Goal: Share content

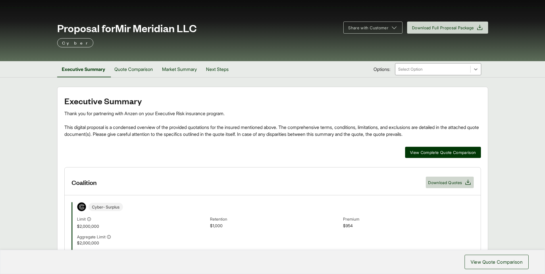
scroll to position [29, 0]
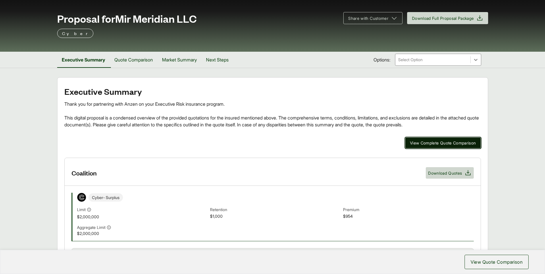
click at [429, 140] on span "View Complete Quote Comparison" at bounding box center [443, 143] width 66 height 6
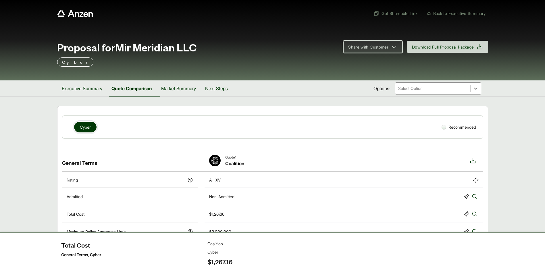
click at [380, 49] on span "Share with Customer" at bounding box center [368, 47] width 40 height 6
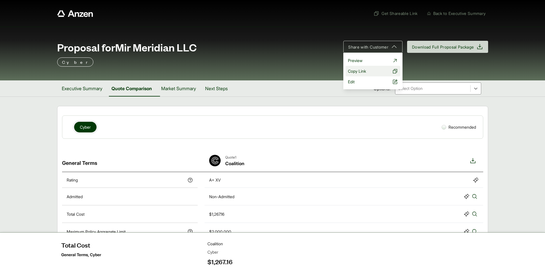
click at [360, 69] on span "Copy Link" at bounding box center [357, 71] width 18 height 6
click at [77, 91] on button "Executive Summary" at bounding box center [82, 88] width 50 height 16
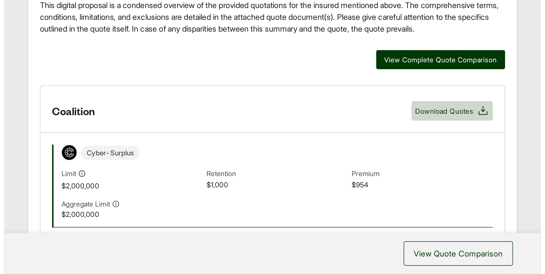
scroll to position [144, 0]
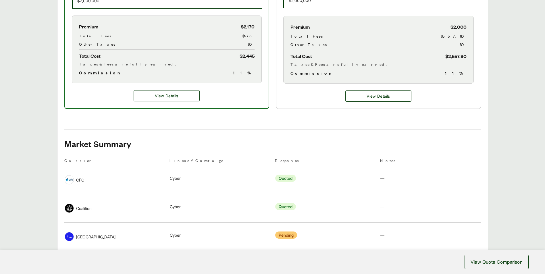
scroll to position [259, 0]
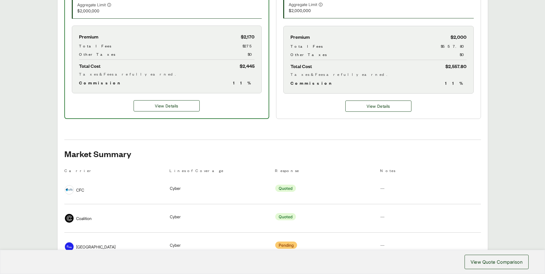
click at [224, 124] on div "Executive Summary Thank you for partnering with Anzen on your Executive Risk in…" at bounding box center [272, 73] width 417 height 432
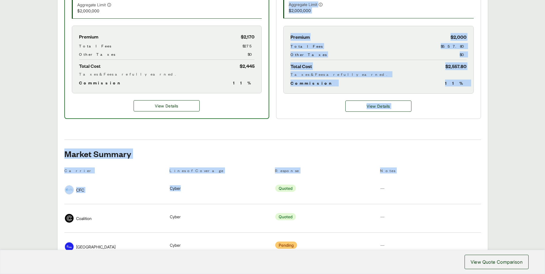
drag, startPoint x: 224, startPoint y: 136, endPoint x: 215, endPoint y: 182, distance: 46.2
click at [215, 182] on div "Executive Summary Thank you for partnering with Anzen on your Executive Risk in…" at bounding box center [272, 73] width 417 height 432
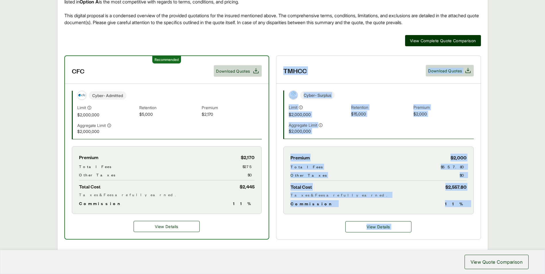
scroll to position [136, 0]
